Goal: Information Seeking & Learning: Learn about a topic

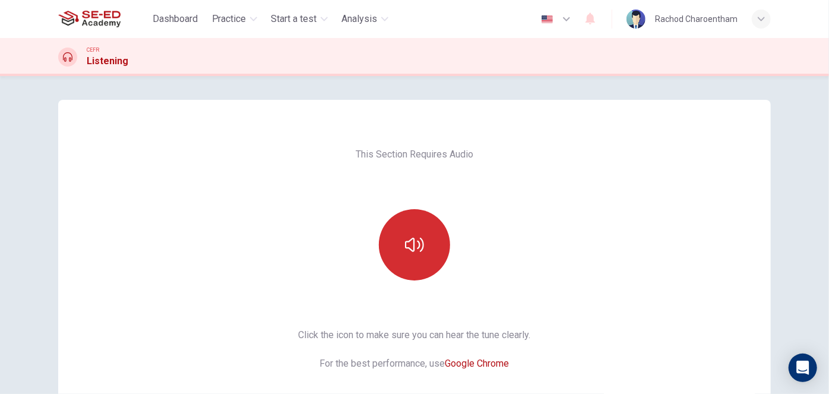
click at [413, 236] on icon "button" at bounding box center [414, 244] width 19 height 19
click at [411, 265] on button "button" at bounding box center [414, 244] width 71 height 71
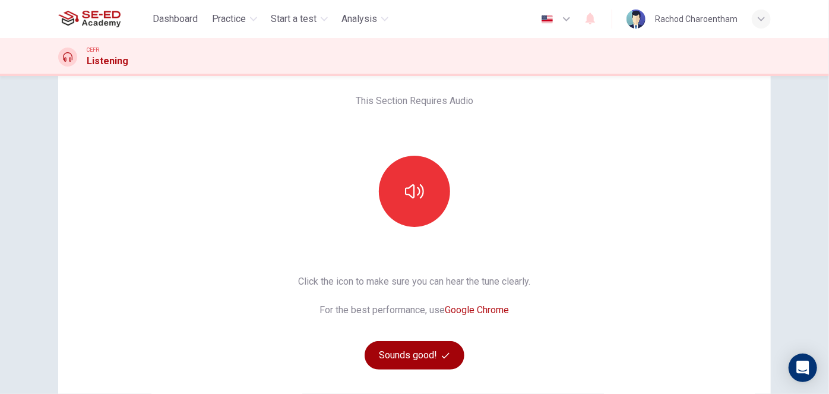
click at [414, 357] on button "Sounds good!" at bounding box center [414, 355] width 100 height 28
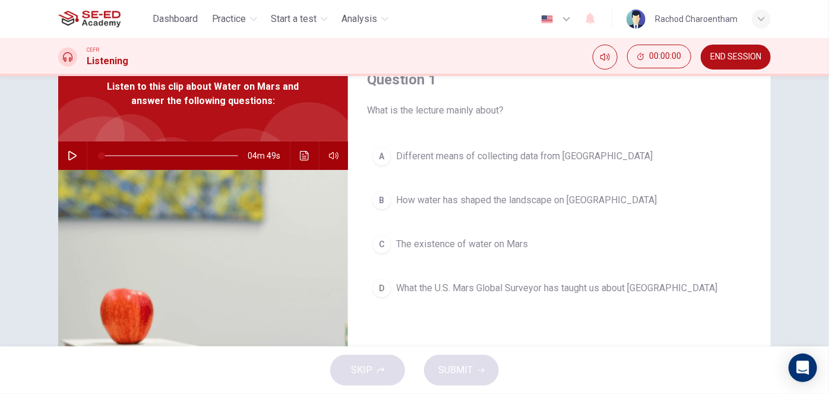
scroll to position [0, 0]
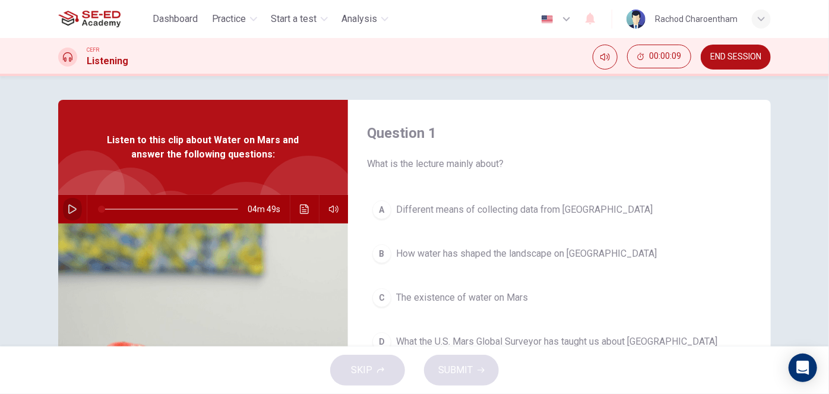
click at [63, 208] on button "button" at bounding box center [72, 209] width 19 height 28
type input "5"
drag, startPoint x: 109, startPoint y: 208, endPoint x: 98, endPoint y: 207, distance: 11.3
click at [102, 207] on span at bounding box center [105, 208] width 7 height 7
click at [102, 208] on span at bounding box center [169, 208] width 134 height 1
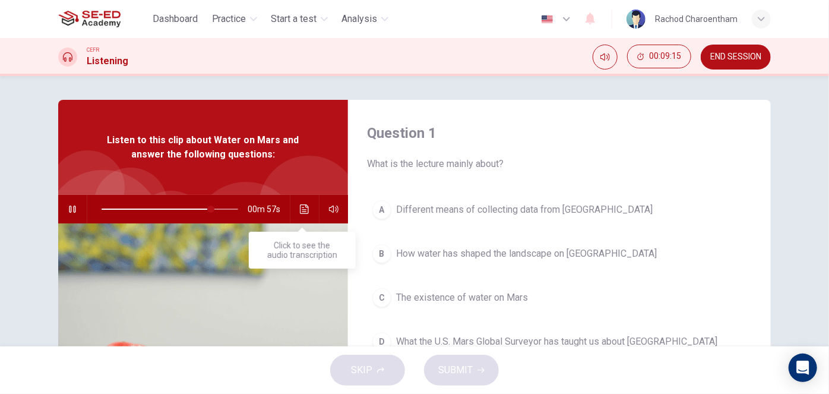
click at [300, 212] on icon "Click to see the audio transcription" at bounding box center [304, 208] width 9 height 9
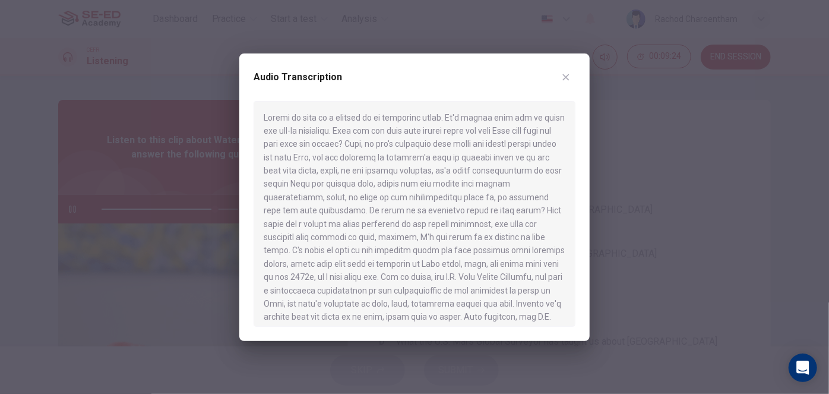
click at [177, 189] on div at bounding box center [414, 197] width 829 height 394
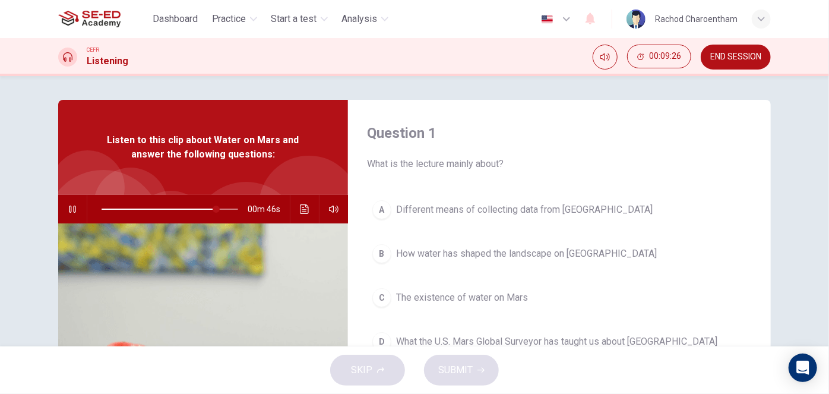
click at [93, 210] on div at bounding box center [167, 209] width 160 height 28
click at [102, 209] on span at bounding box center [104, 208] width 4 height 1
drag, startPoint x: 102, startPoint y: 208, endPoint x: 84, endPoint y: 201, distance: 19.7
click at [84, 201] on div "04m 46s" at bounding box center [203, 209] width 290 height 28
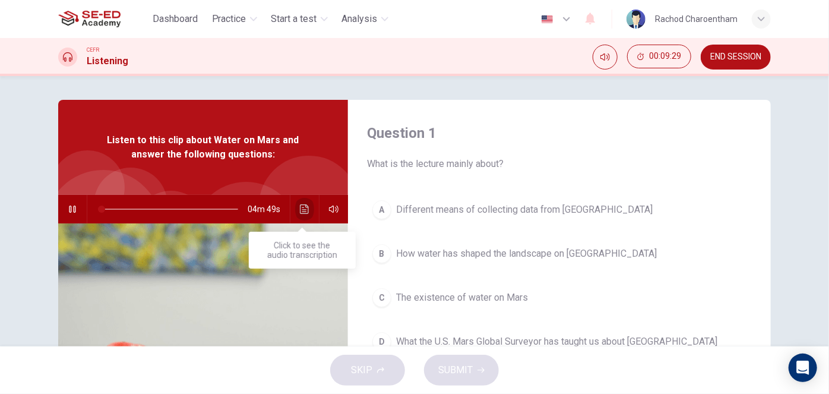
click at [300, 208] on icon "Click to see the audio transcription" at bounding box center [304, 208] width 9 height 9
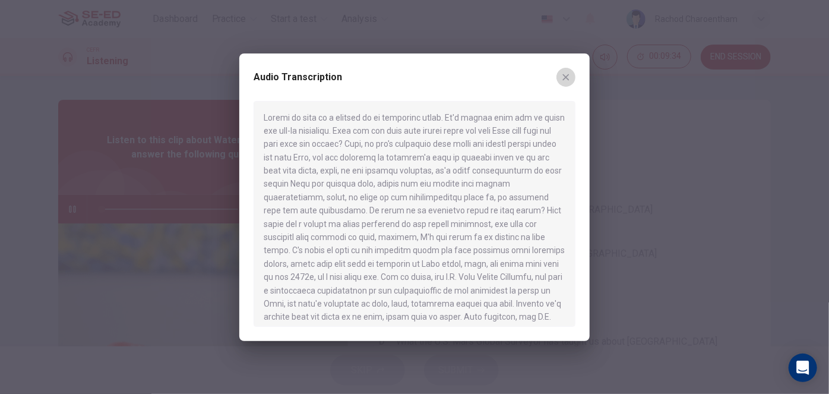
click at [565, 76] on icon "button" at bounding box center [565, 76] width 9 height 9
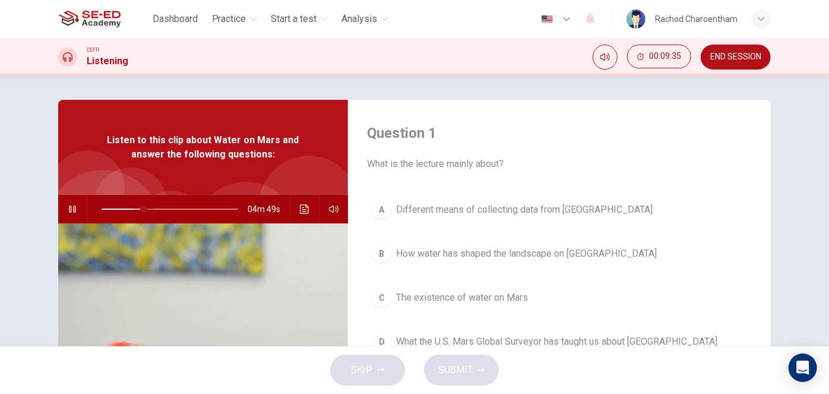
click at [141, 209] on span at bounding box center [170, 209] width 137 height 17
click at [107, 210] on span at bounding box center [170, 209] width 137 height 17
drag, startPoint x: 107, startPoint y: 210, endPoint x: 69, endPoint y: 203, distance: 38.1
click at [69, 203] on div "04m 49s" at bounding box center [203, 209] width 290 height 28
click at [66, 214] on button "button" at bounding box center [72, 209] width 19 height 28
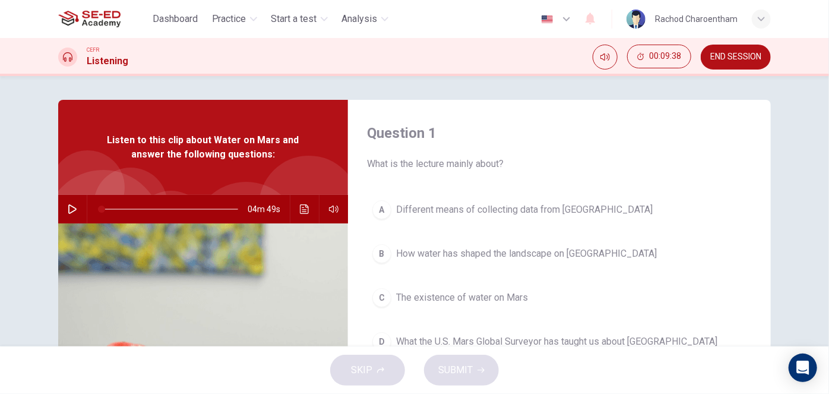
click at [68, 210] on icon "button" at bounding box center [72, 208] width 9 height 9
click at [68, 207] on icon "button" at bounding box center [72, 208] width 8 height 9
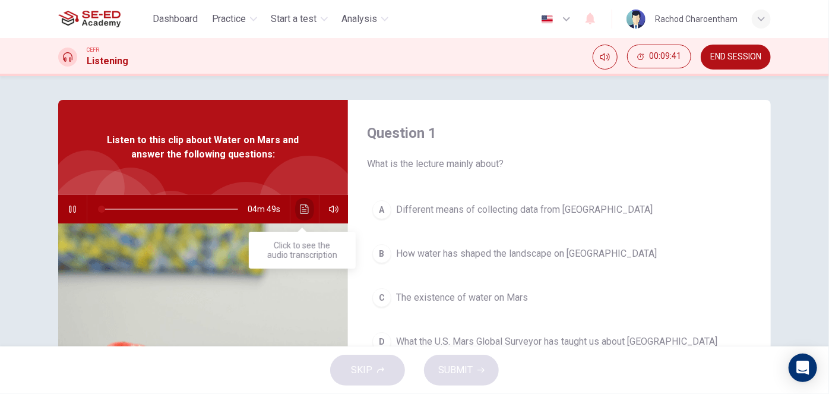
click at [302, 210] on icon "Click to see the audio transcription" at bounding box center [304, 208] width 9 height 9
type input "0"
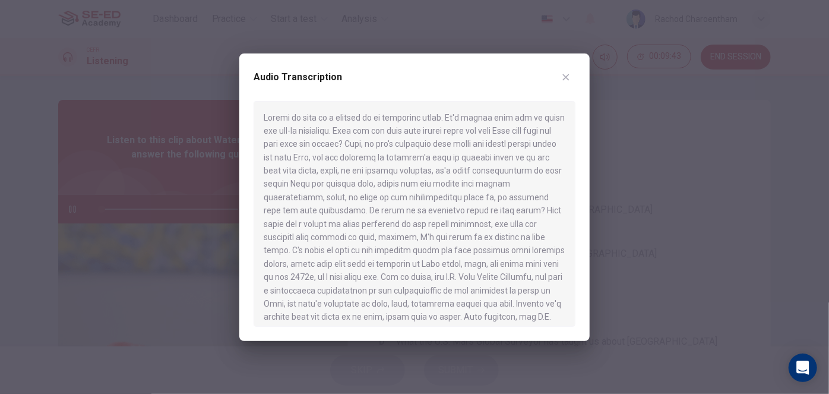
click at [295, 195] on button "Click to see the audio transcription" at bounding box center [304, 209] width 19 height 28
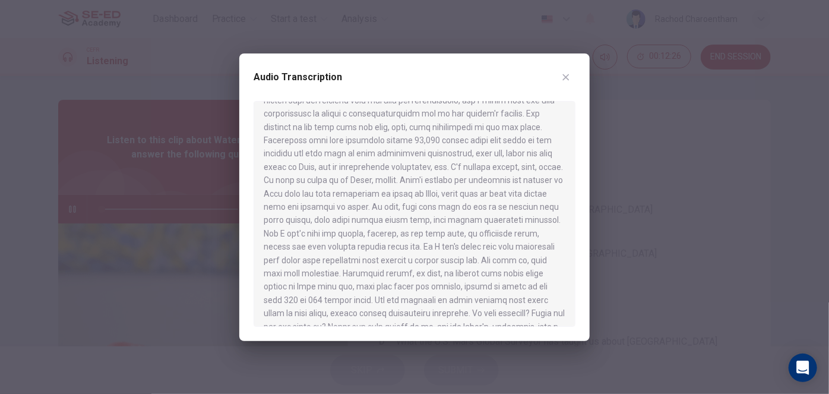
scroll to position [324, 0]
drag, startPoint x: 395, startPoint y: 208, endPoint x: 422, endPoint y: 208, distance: 26.7
click at [422, 208] on div at bounding box center [414, 214] width 322 height 226
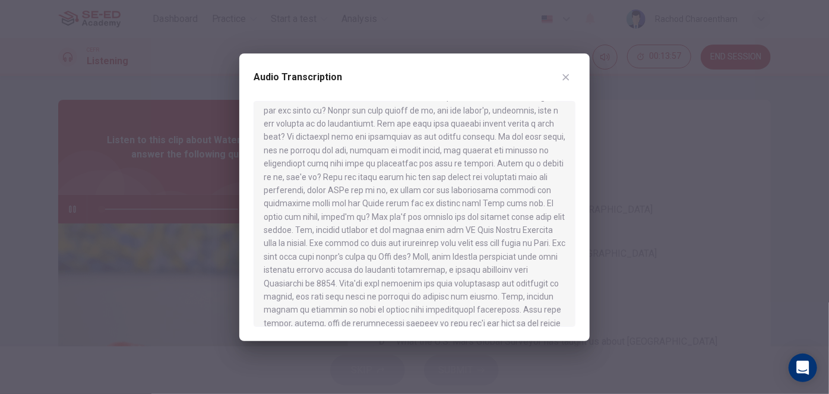
scroll to position [525, 0]
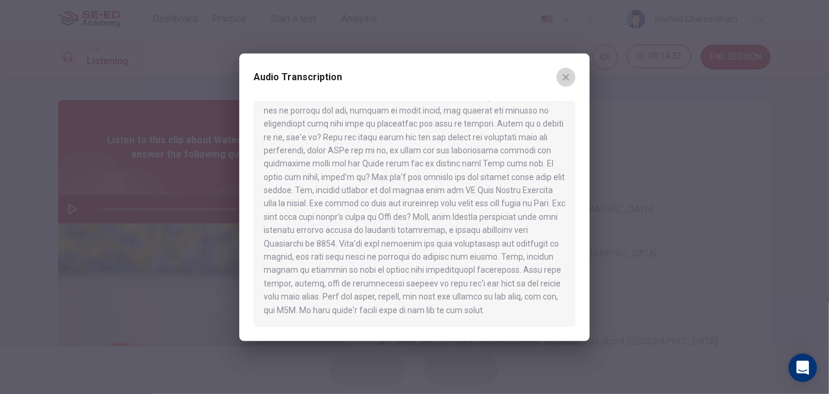
click at [560, 81] on button "button" at bounding box center [565, 77] width 19 height 19
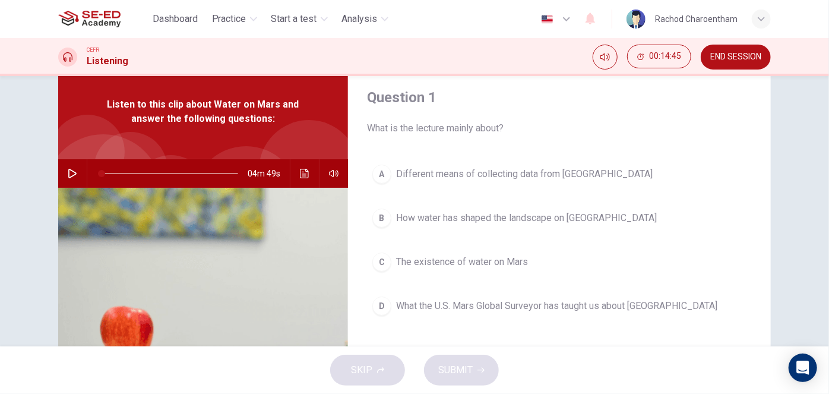
scroll to position [53, 0]
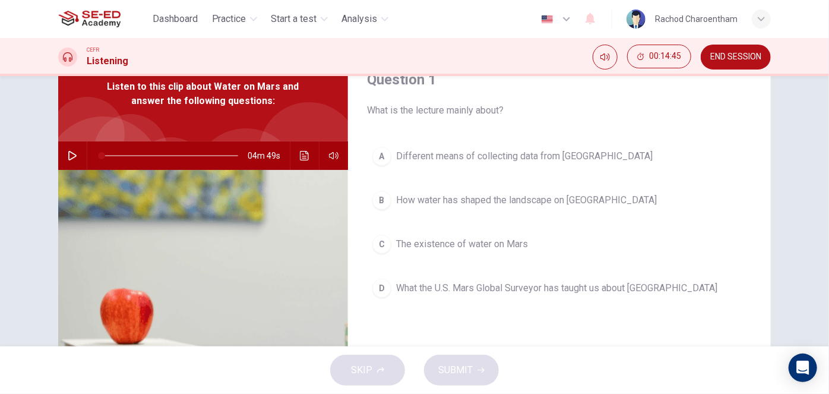
click at [446, 243] on span "The existence of water on Mars" at bounding box center [462, 244] width 132 height 14
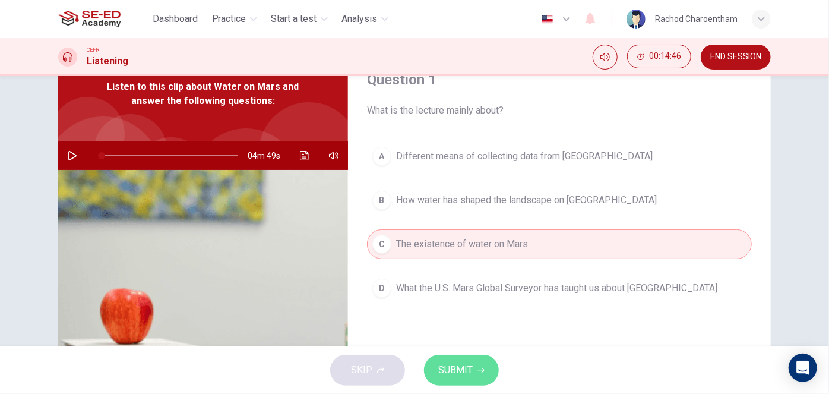
click at [474, 376] on button "SUBMIT" at bounding box center [461, 369] width 75 height 31
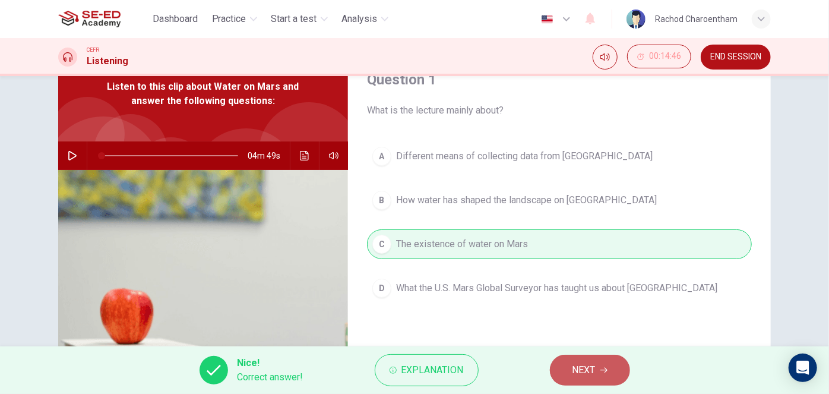
click at [562, 367] on button "NEXT" at bounding box center [590, 369] width 80 height 31
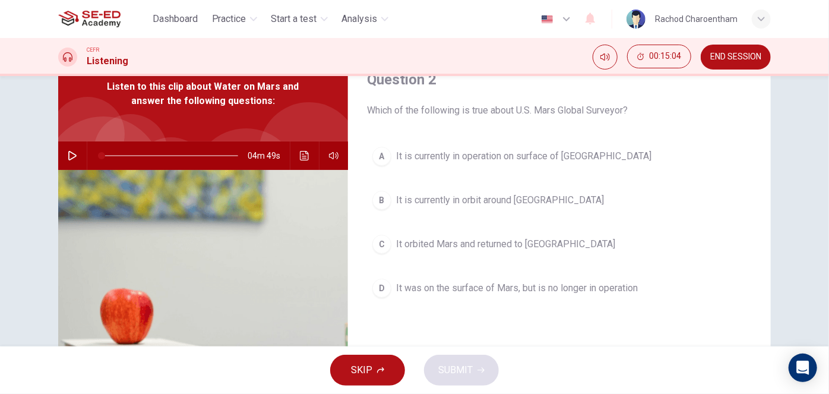
click at [462, 284] on span "It was on the surface of Mars, but is no longer in operation" at bounding box center [517, 288] width 242 height 14
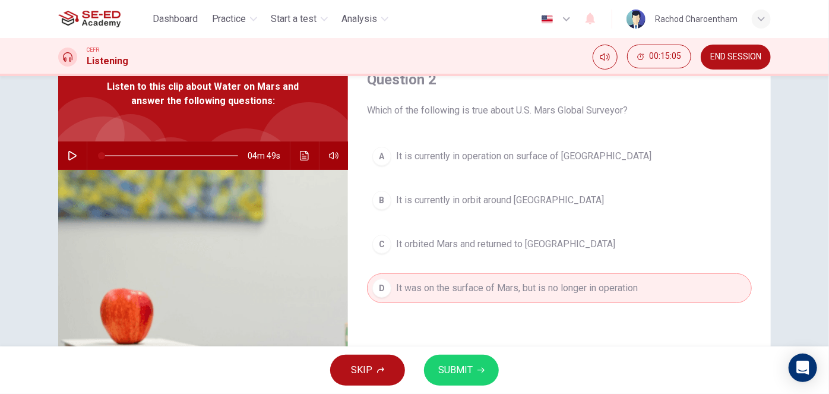
click at [473, 367] on button "SUBMIT" at bounding box center [461, 369] width 75 height 31
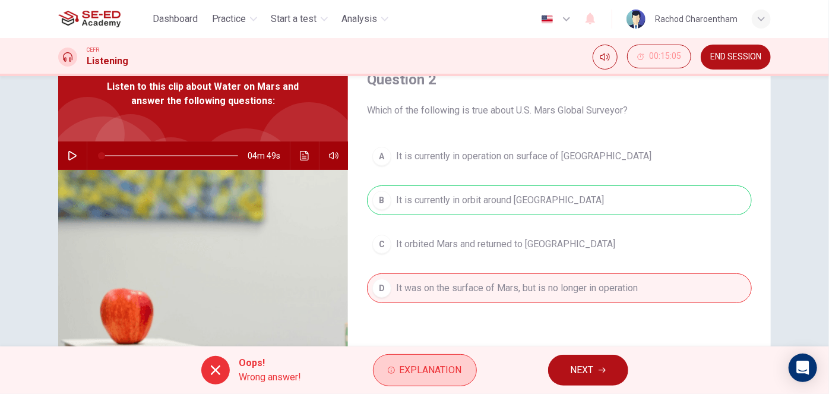
click at [446, 372] on span "Explanation" at bounding box center [430, 370] width 62 height 17
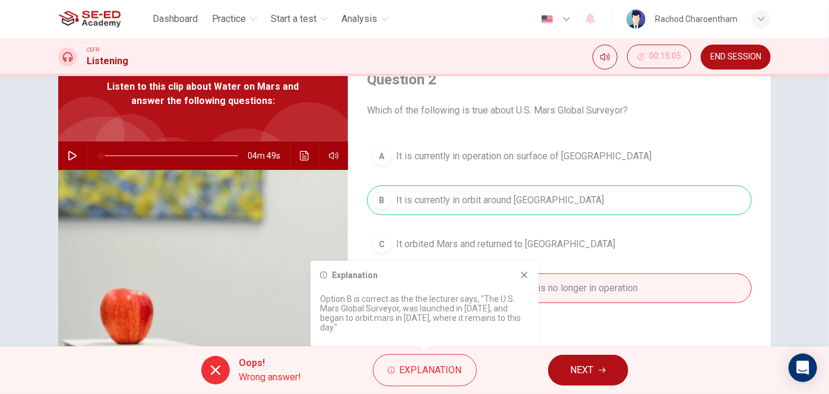
click at [518, 269] on div "Explanation Option B is correct as the the lecturer says, "The U.S. Mars Global…" at bounding box center [424, 303] width 228 height 85
click at [530, 268] on div "Explanation Option B is correct as the the lecturer says, "The U.S. Mars Global…" at bounding box center [424, 303] width 228 height 85
click at [527, 270] on icon at bounding box center [523, 274] width 9 height 9
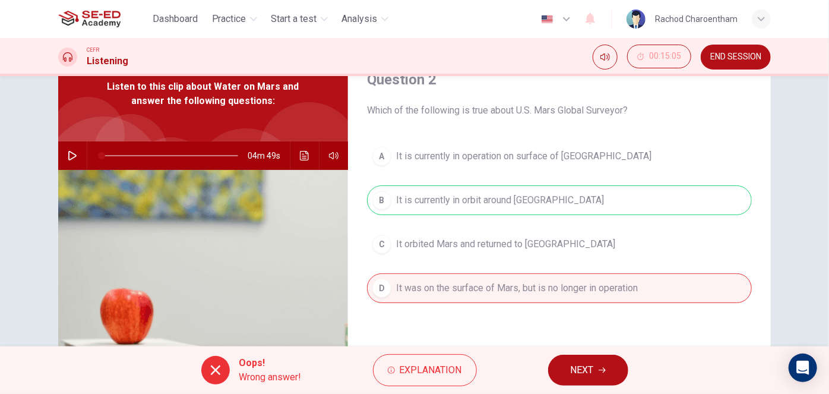
click at [575, 360] on button "NEXT" at bounding box center [588, 369] width 80 height 31
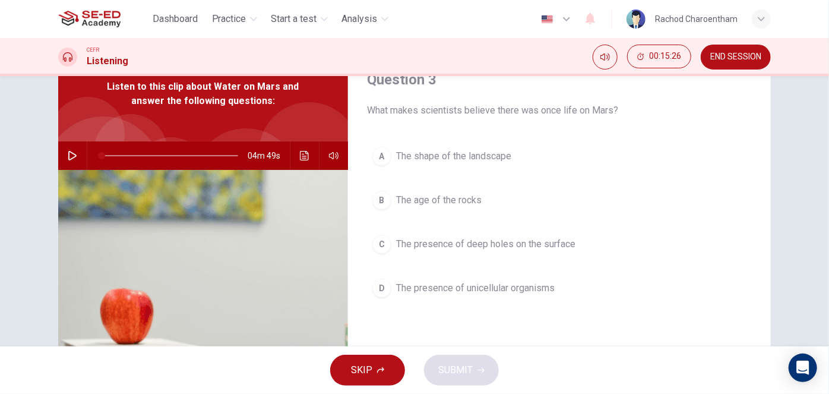
click at [462, 291] on span "The presence of unicellular organisms" at bounding box center [475, 288] width 158 height 14
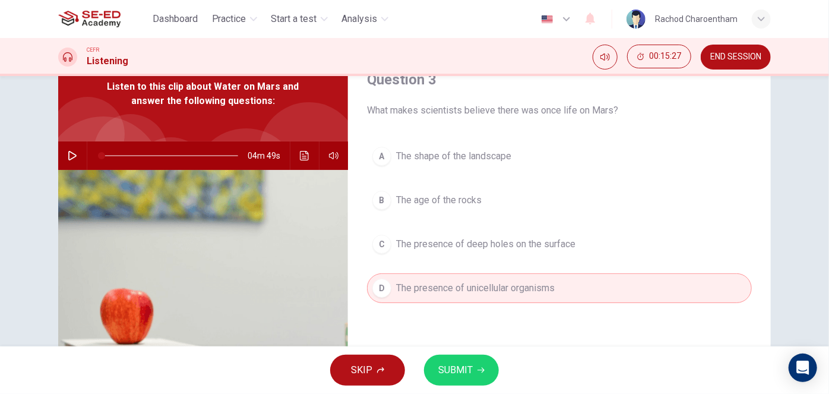
click at [470, 364] on span "SUBMIT" at bounding box center [455, 370] width 34 height 17
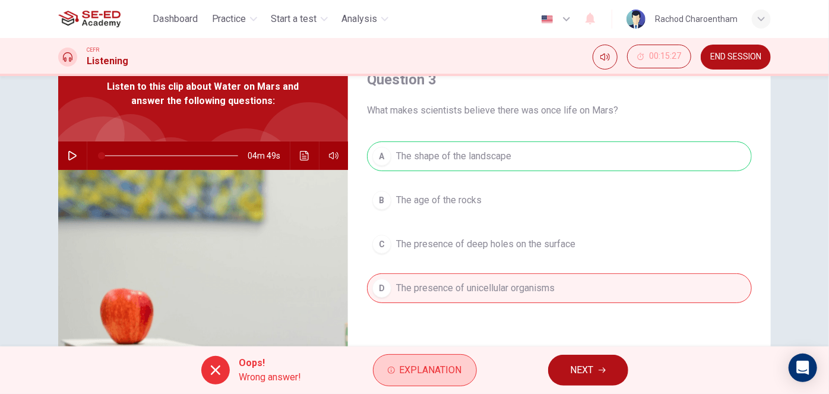
click at [456, 373] on span "Explanation" at bounding box center [430, 370] width 62 height 17
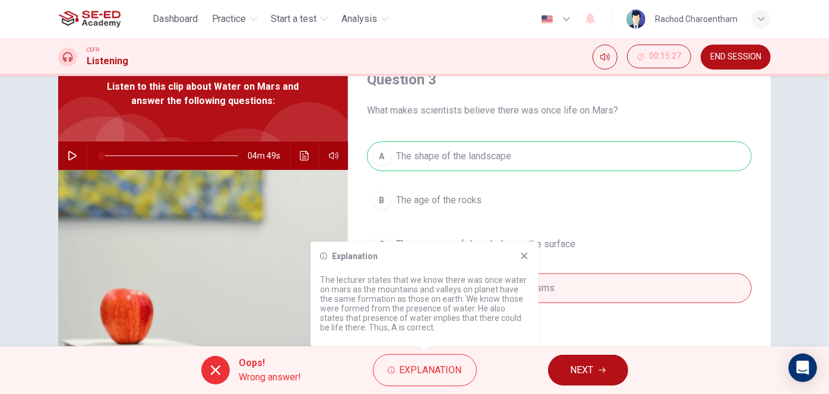
click at [525, 255] on icon at bounding box center [524, 255] width 7 height 7
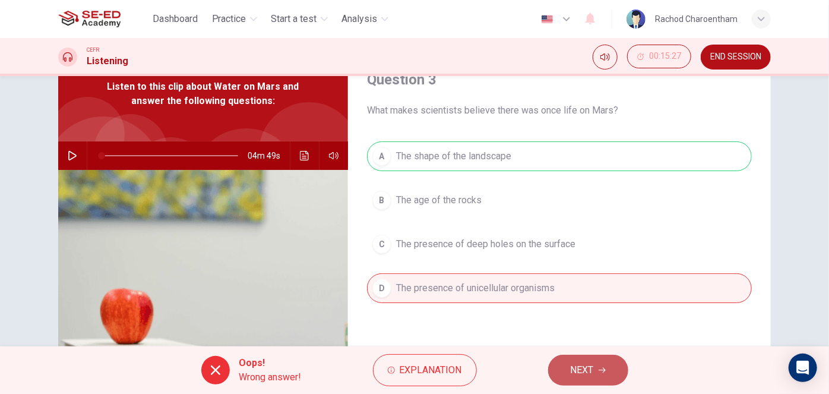
click at [568, 372] on button "NEXT" at bounding box center [588, 369] width 80 height 31
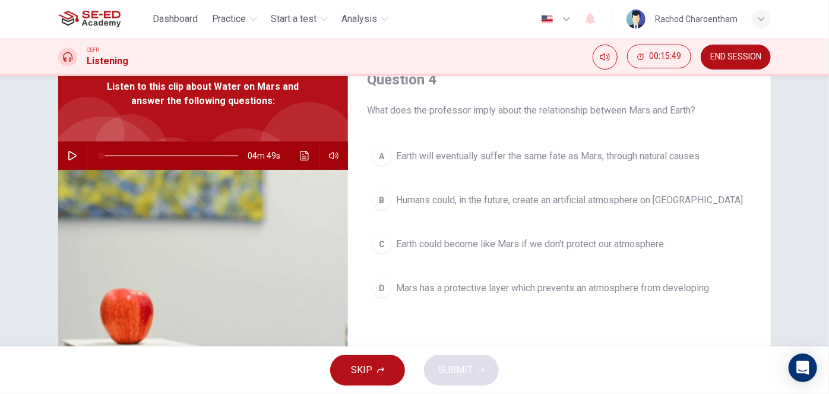
click at [454, 246] on span "Earth could become like Mars if we don't protect our atmosphere" at bounding box center [530, 244] width 268 height 14
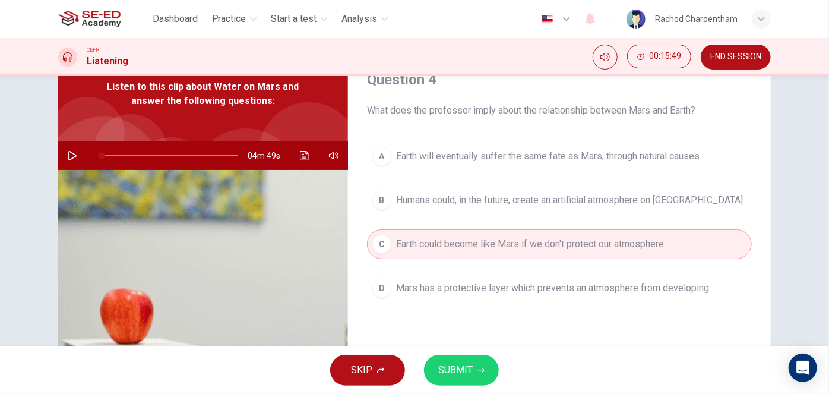
click at [446, 363] on span "SUBMIT" at bounding box center [455, 370] width 34 height 17
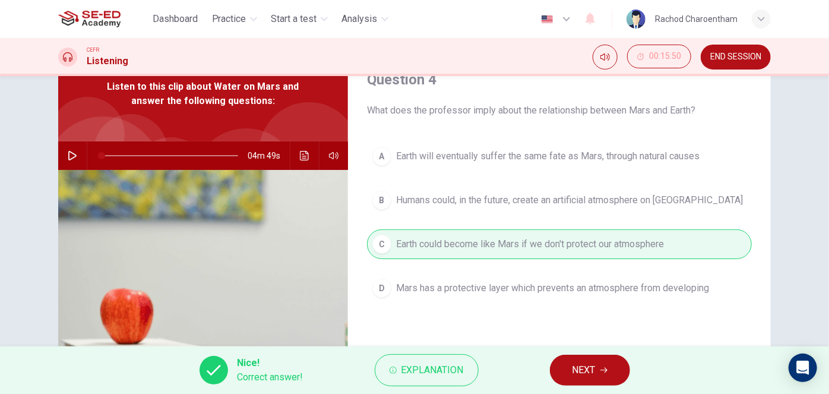
click at [576, 372] on span "NEXT" at bounding box center [583, 370] width 23 height 17
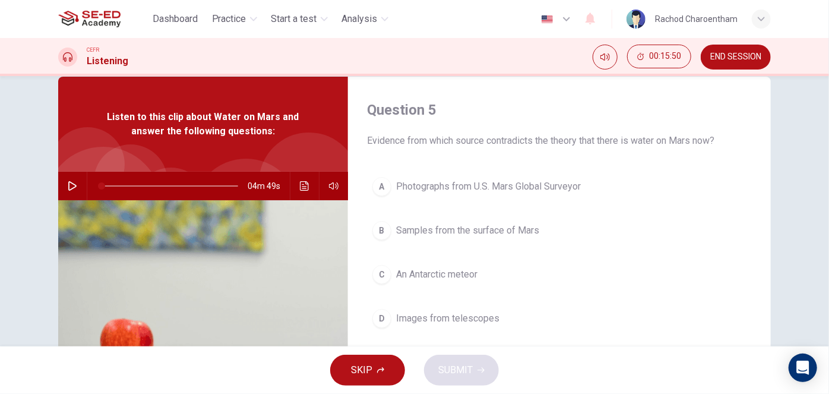
scroll to position [0, 0]
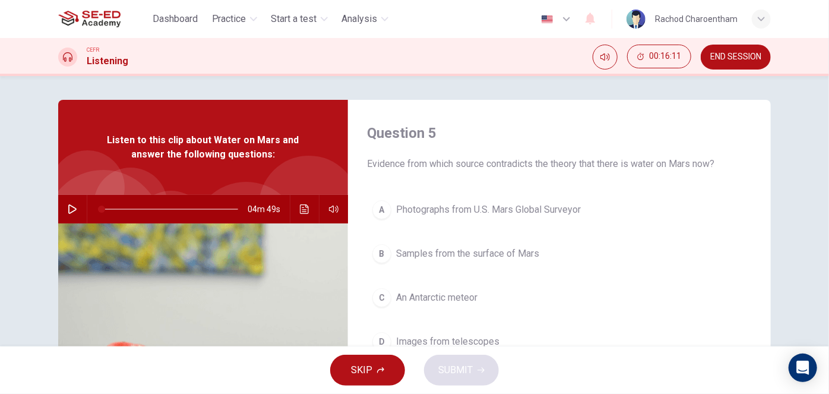
click at [523, 259] on span "Samples from the surface of Mars" at bounding box center [467, 253] width 143 height 14
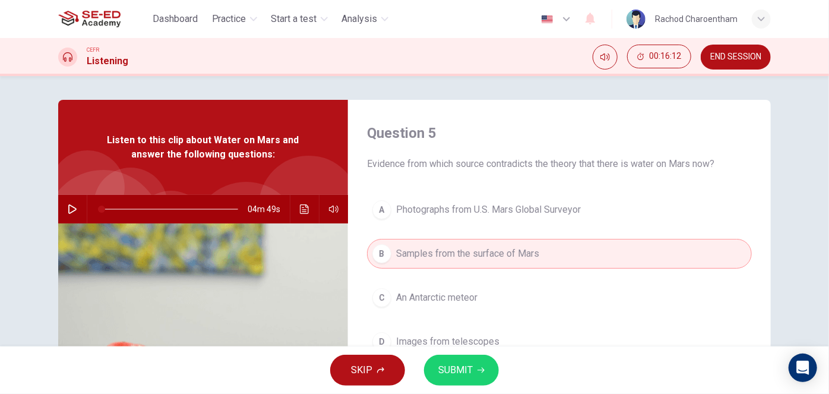
click at [477, 372] on icon "button" at bounding box center [480, 369] width 7 height 7
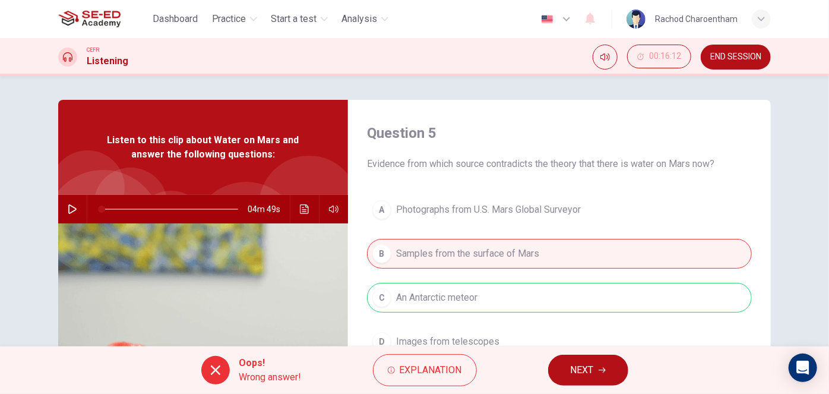
click at [454, 290] on div "A Photographs from U.S. Mars Global Surveyor B Samples from the surface of Mars…" at bounding box center [559, 287] width 385 height 185
click at [448, 376] on span "Explanation" at bounding box center [430, 370] width 62 height 17
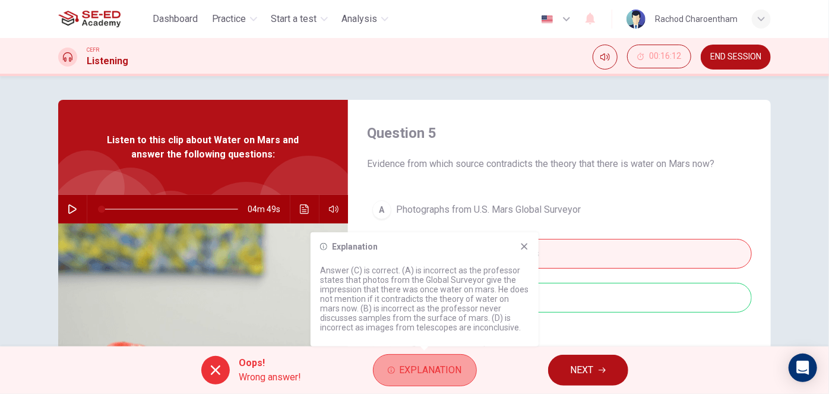
click at [452, 370] on span "Explanation" at bounding box center [430, 370] width 62 height 17
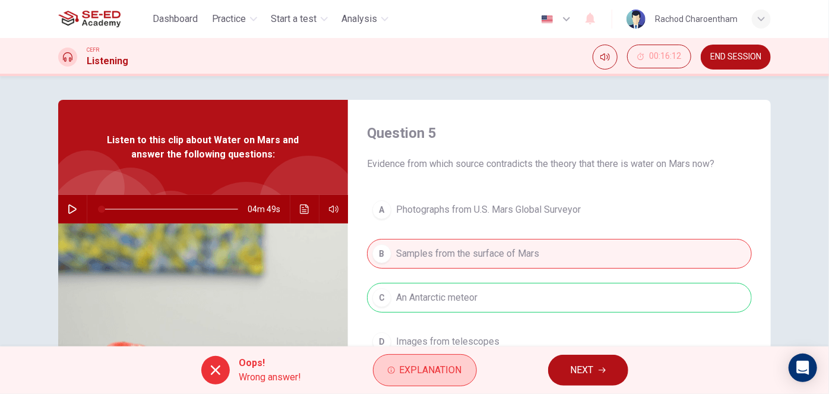
click at [454, 370] on span "Explanation" at bounding box center [430, 370] width 62 height 17
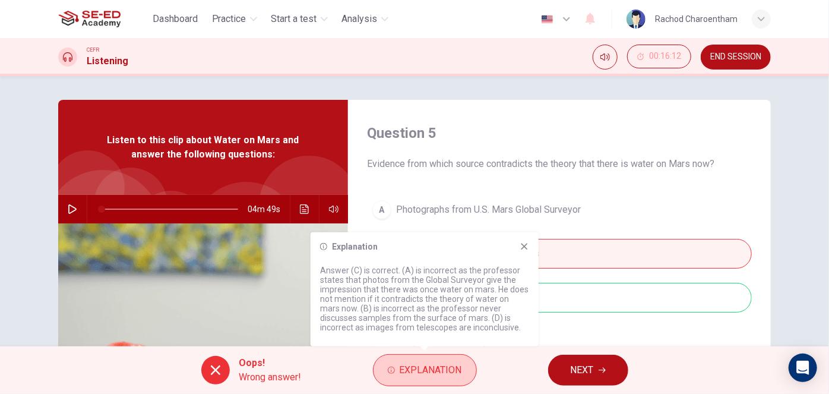
click at [455, 369] on span "Explanation" at bounding box center [430, 370] width 62 height 17
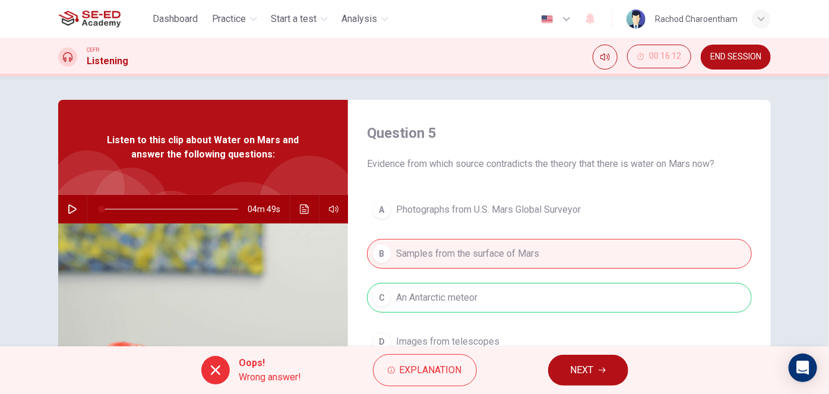
click at [589, 370] on span "NEXT" at bounding box center [581, 370] width 23 height 17
type input "0"
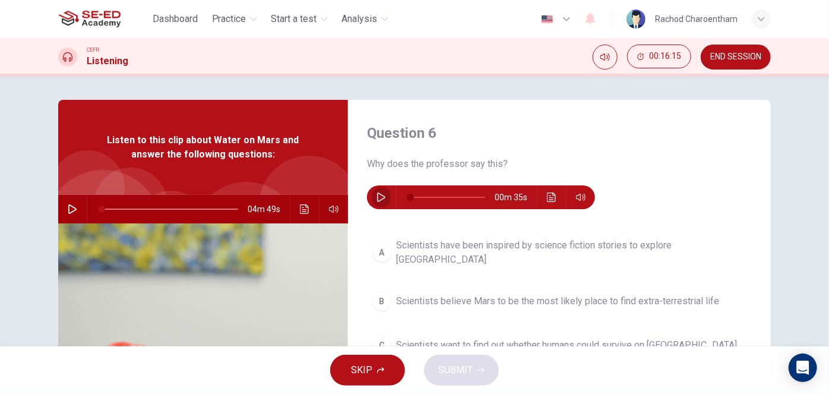
click at [377, 195] on icon "button" at bounding box center [380, 196] width 9 height 9
click at [543, 193] on button "Click to see the audio transcription" at bounding box center [551, 197] width 19 height 24
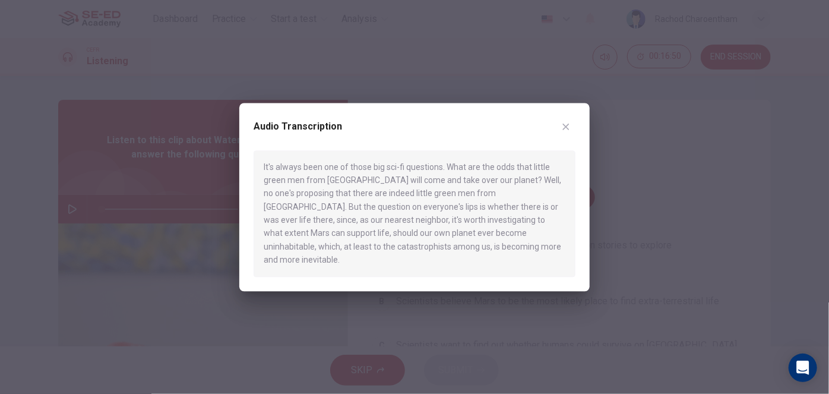
type input "0"
drag, startPoint x: 503, startPoint y: 188, endPoint x: 480, endPoint y: 231, distance: 48.6
click at [565, 125] on button "button" at bounding box center [565, 126] width 19 height 19
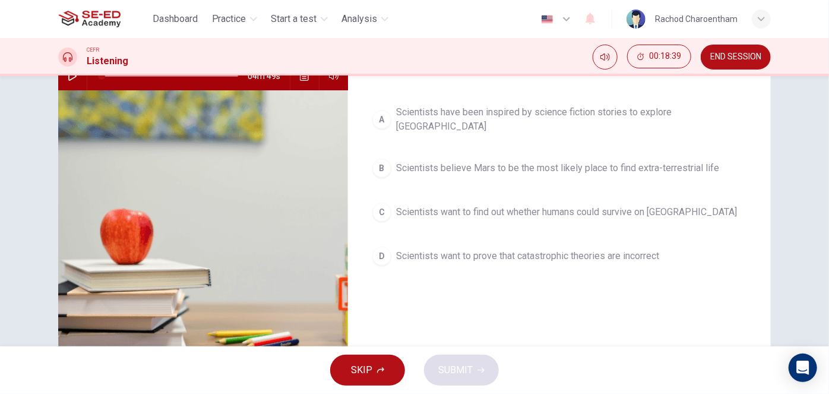
scroll to position [107, 0]
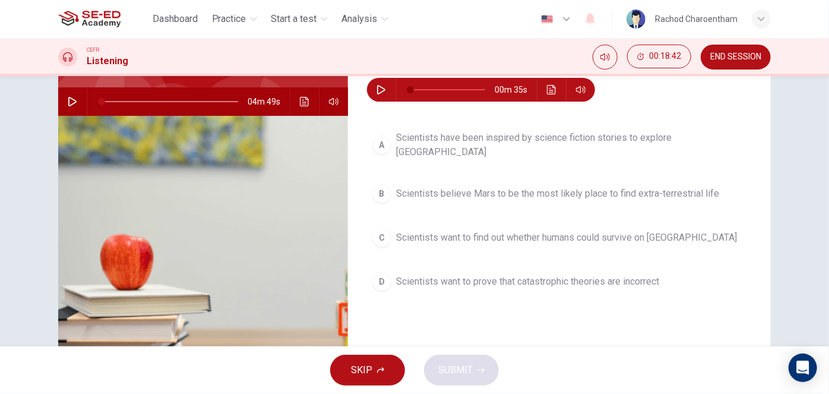
click at [522, 186] on span "Scientists believe Mars to be the most likely place to find extra-terrestrial l…" at bounding box center [557, 193] width 323 height 14
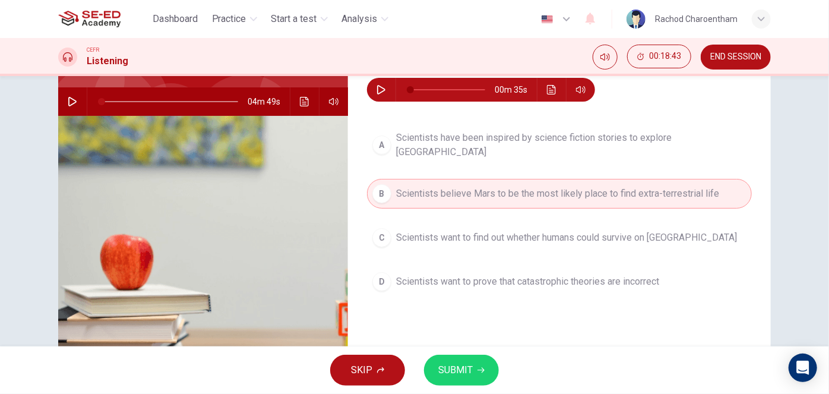
click at [467, 377] on span "SUBMIT" at bounding box center [455, 370] width 34 height 17
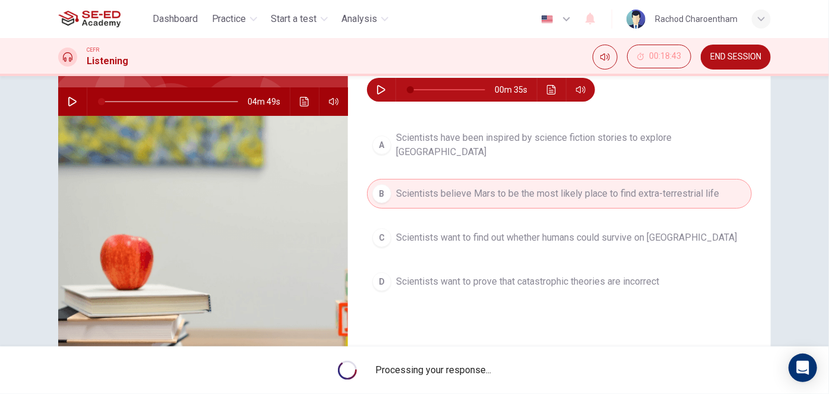
type input "0"
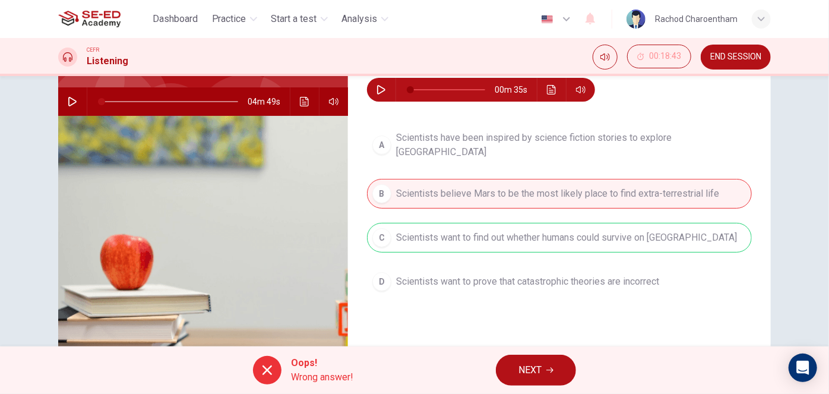
click at [551, 363] on button "NEXT" at bounding box center [536, 369] width 80 height 31
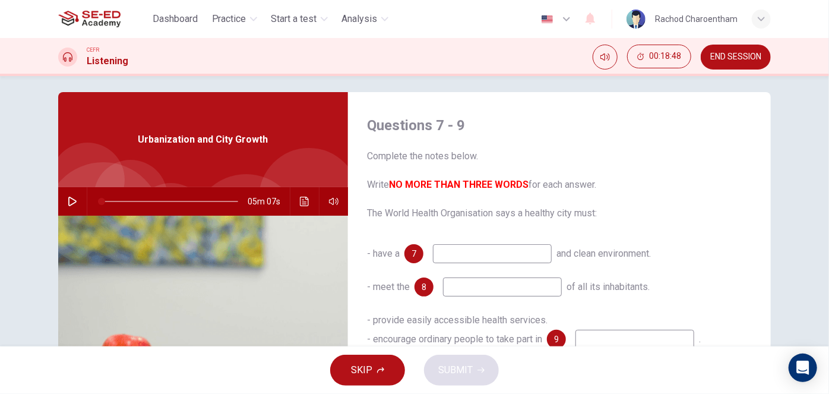
scroll to position [0, 0]
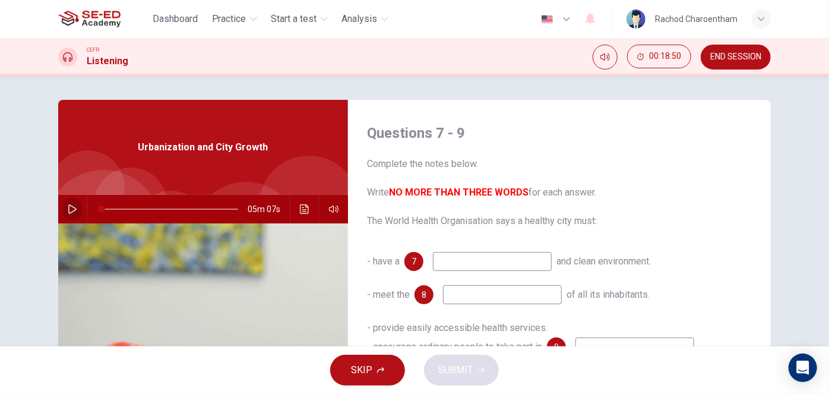
click at [68, 209] on icon "button" at bounding box center [72, 208] width 8 height 9
click at [75, 207] on button "button" at bounding box center [72, 209] width 19 height 28
click at [71, 205] on icon "button" at bounding box center [72, 208] width 9 height 9
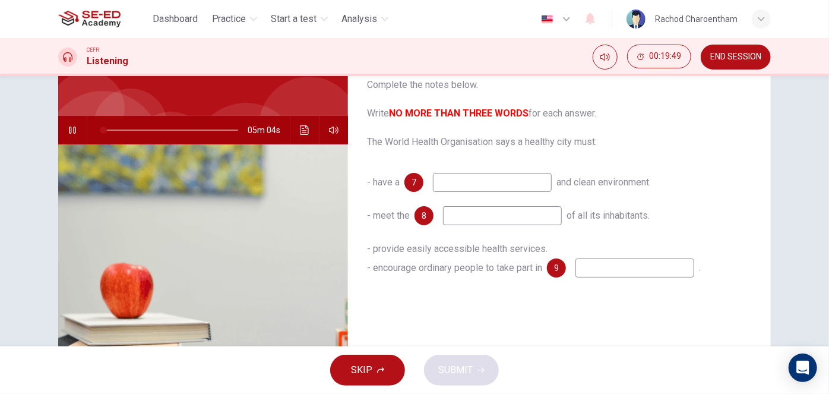
scroll to position [53, 0]
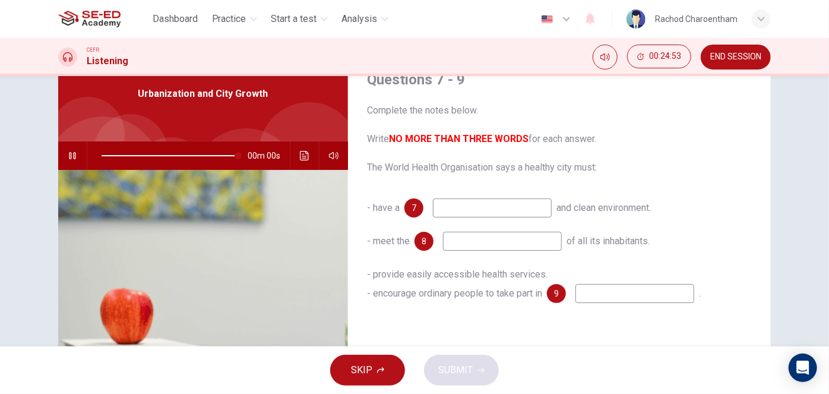
type input "0"
click at [737, 52] on span "END SESSION" at bounding box center [735, 56] width 51 height 9
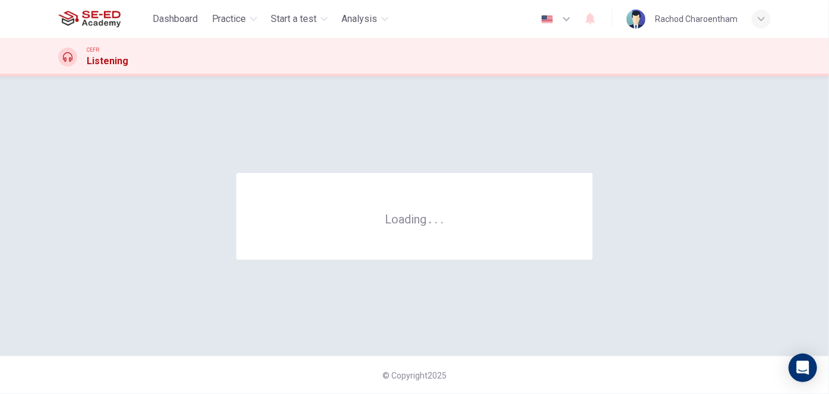
scroll to position [0, 0]
